Goal: Transaction & Acquisition: Purchase product/service

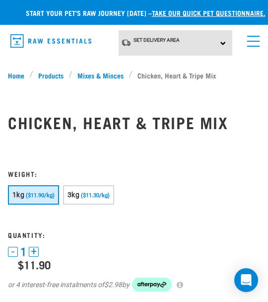
scroll to position [99, 0]
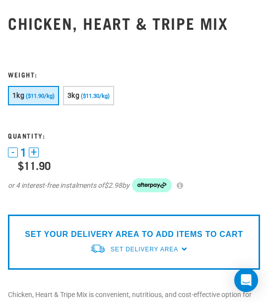
click at [130, 240] on div "Set Delivery Area" at bounding box center [145, 249] width 68 height 18
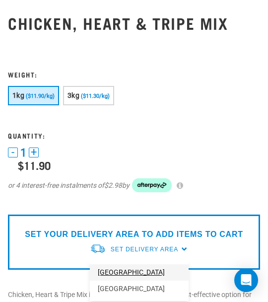
click at [129, 270] on link "[GEOGRAPHIC_DATA]" at bounding box center [139, 272] width 99 height 16
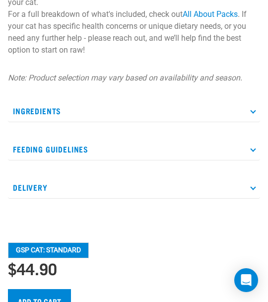
scroll to position [745, 0]
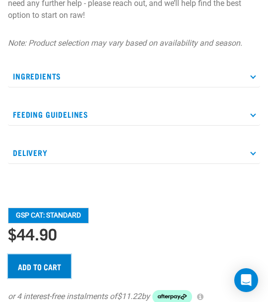
click at [48, 259] on input "Add to cart" at bounding box center [39, 266] width 63 height 24
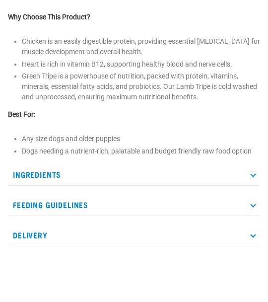
scroll to position [149, 0]
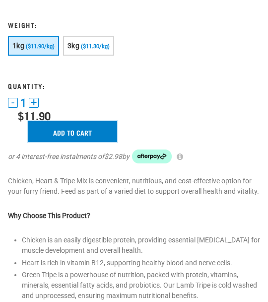
click at [70, 132] on input "Add to cart" at bounding box center [72, 131] width 89 height 21
